Goal: Find specific page/section: Find specific page/section

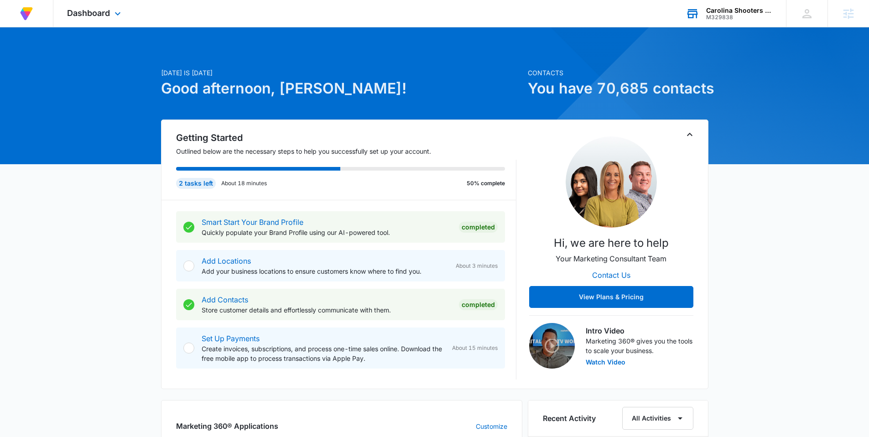
click at [727, 21] on div "Carolina Shooters Supply M329838 Your Accounts View All" at bounding box center [729, 13] width 114 height 27
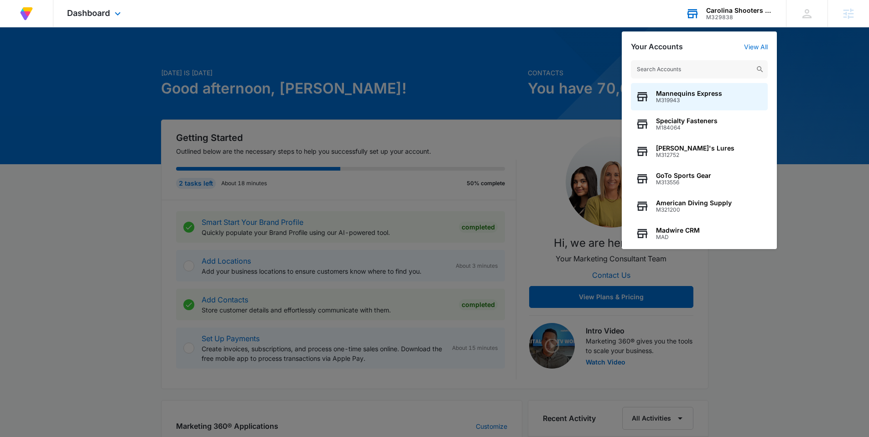
click at [661, 65] on input "text" at bounding box center [699, 69] width 137 height 18
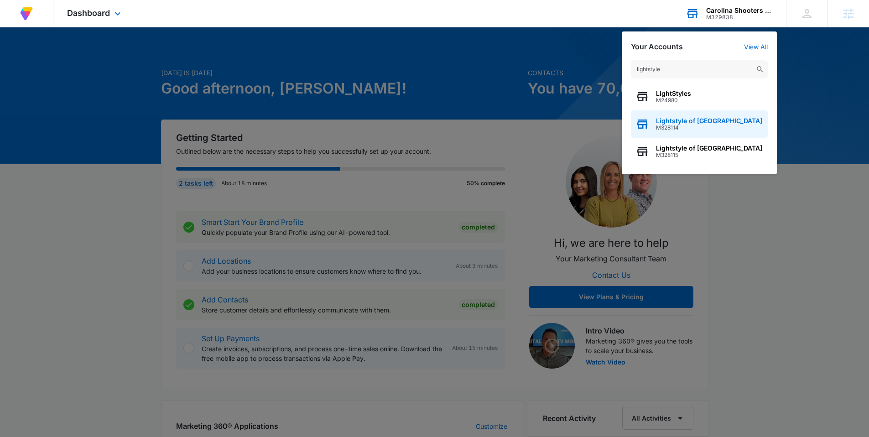
type input "lightstyle"
click at [692, 125] on span "M328114" at bounding box center [709, 128] width 106 height 6
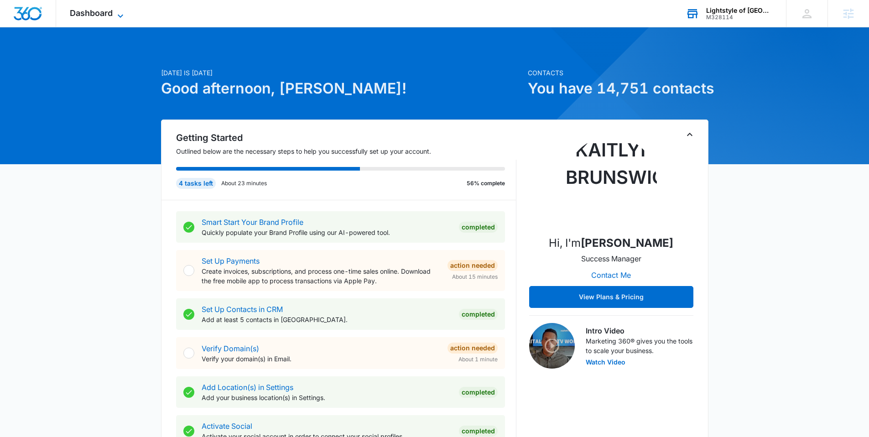
click at [121, 15] on icon at bounding box center [120, 15] width 11 height 11
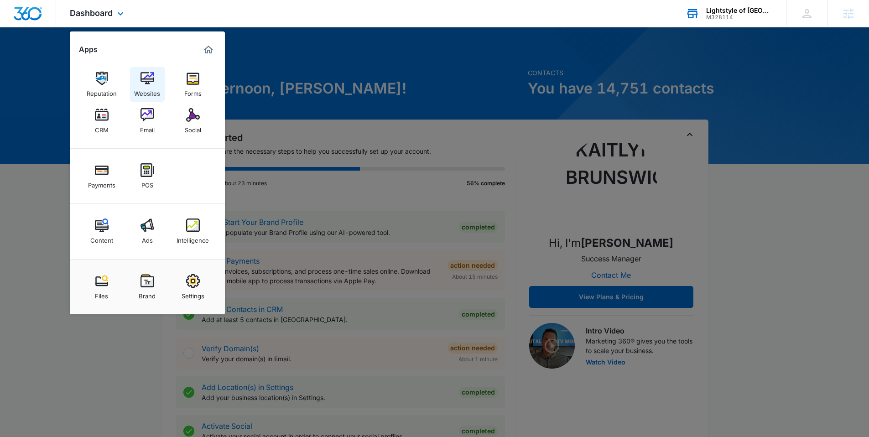
click at [147, 87] on div "Websites" at bounding box center [147, 91] width 26 height 12
